Goal: Find specific page/section: Find specific page/section

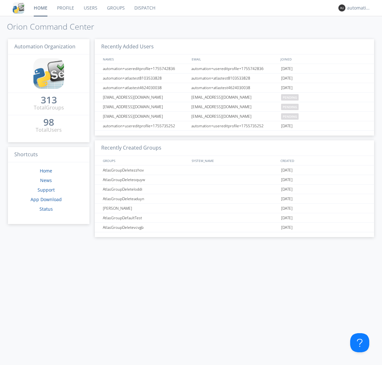
click at [144, 8] on link "Dispatch" at bounding box center [144, 8] width 31 height 16
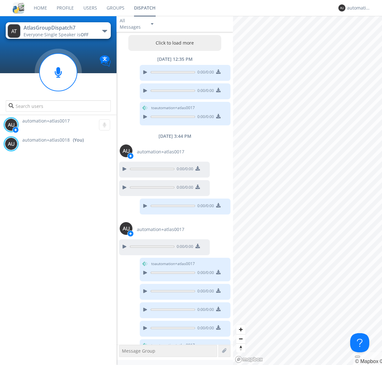
click at [173, 43] on button "Click to load more" at bounding box center [174, 43] width 93 height 16
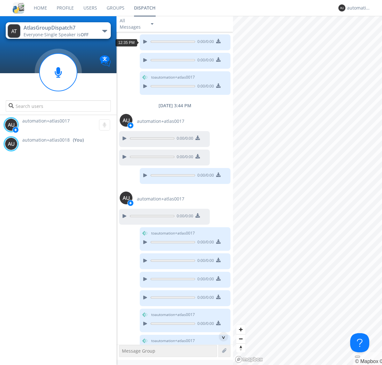
scroll to position [186, 0]
click at [221, 336] on div "^" at bounding box center [223, 337] width 10 height 10
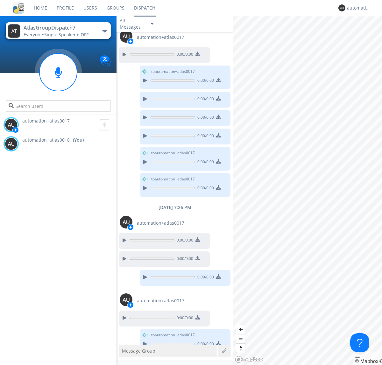
scroll to position [395, 0]
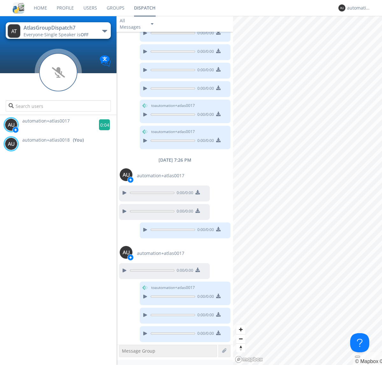
click at [102, 125] on g at bounding box center [104, 124] width 11 height 11
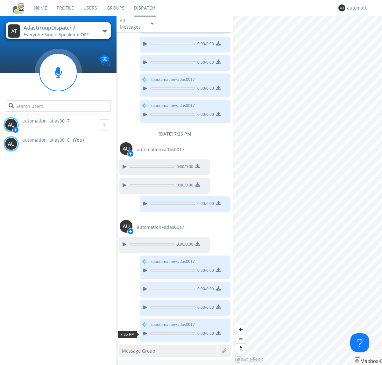
click at [357, 8] on div "automation+atlas0018" at bounding box center [359, 8] width 24 height 6
